Goal: Information Seeking & Learning: Learn about a topic

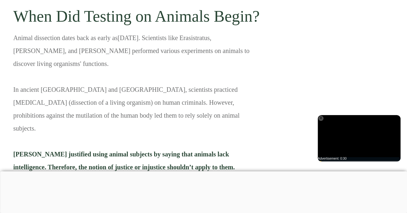
scroll to position [662, 0]
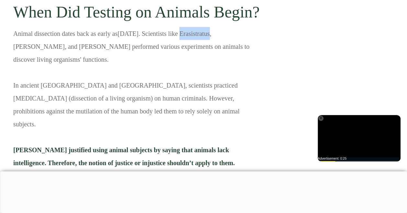
drag, startPoint x: 195, startPoint y: 23, endPoint x: 224, endPoint y: 25, distance: 28.6
click at [224, 27] on p "Animal dissection dates back as early as [DATE] . Scientists like Erasistratus,…" at bounding box center [137, 197] width 248 height 341
copy p "Erasistratus"
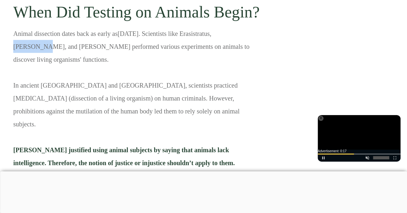
drag, startPoint x: 229, startPoint y: 21, endPoint x: 256, endPoint y: 21, distance: 26.8
click at [256, 27] on p "Animal dissection dates back as early as [DATE] . Scientists like Erasistratus,…" at bounding box center [137, 197] width 248 height 341
copy p "Herophilus"
click at [209, 41] on p "Animal dissection dates back as early as [DATE] . Scientists like Erasistratus,…" at bounding box center [137, 197] width 248 height 341
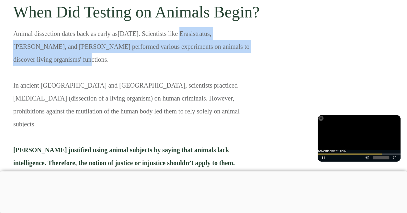
drag, startPoint x: 193, startPoint y: 23, endPoint x: 44, endPoint y: 44, distance: 150.6
click at [44, 44] on p "Animal dissection dates back as early as [DATE] . Scientists like Erasistratus,…" at bounding box center [137, 197] width 248 height 341
copy p "Erasistratus, [PERSON_NAME], and [PERSON_NAME] performed various experiments on…"
